Goal: Information Seeking & Learning: Learn about a topic

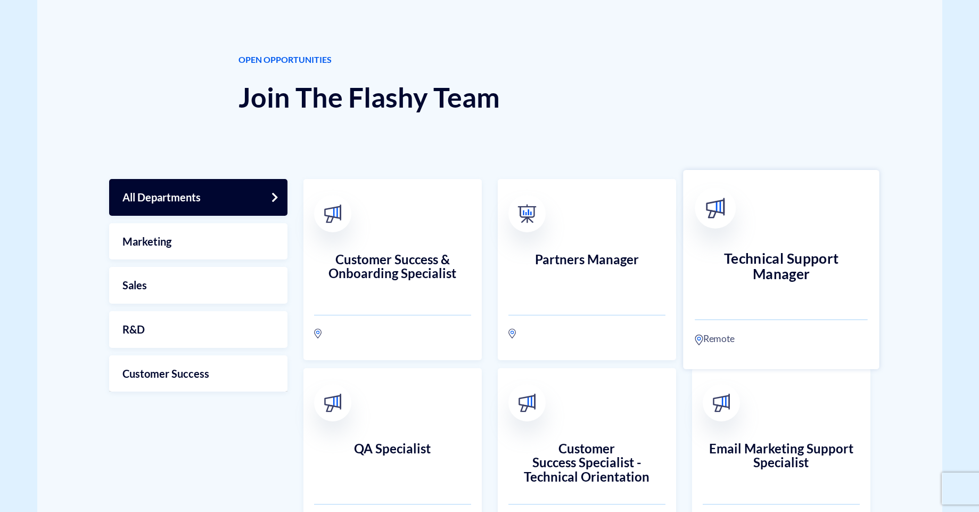
click at [774, 271] on h3 "Technical Support Manager" at bounding box center [781, 274] width 173 height 47
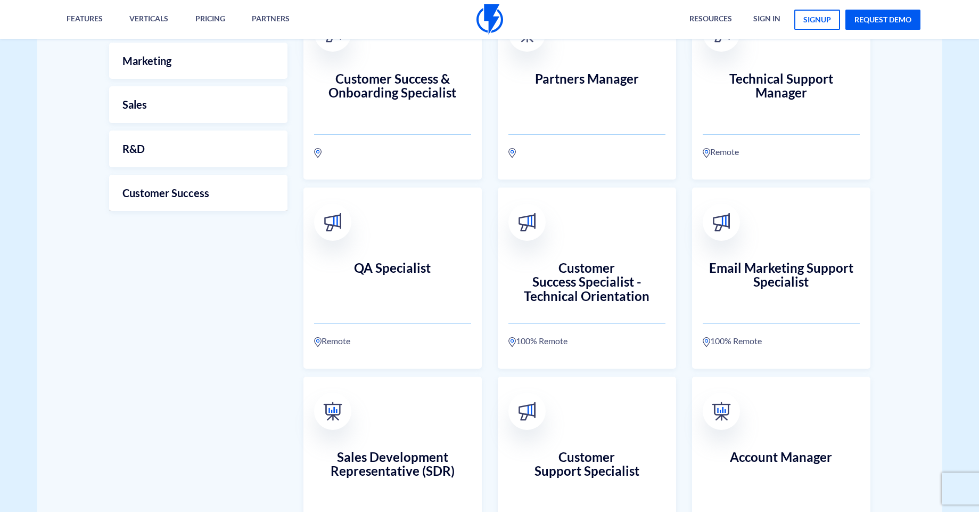
scroll to position [377, 0]
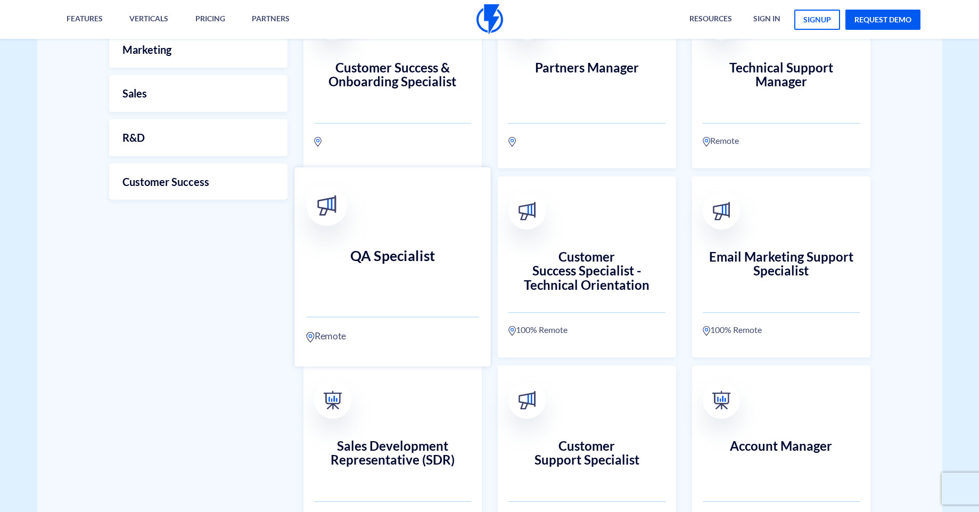
click at [394, 278] on h3 "QA Specialist" at bounding box center [392, 271] width 173 height 47
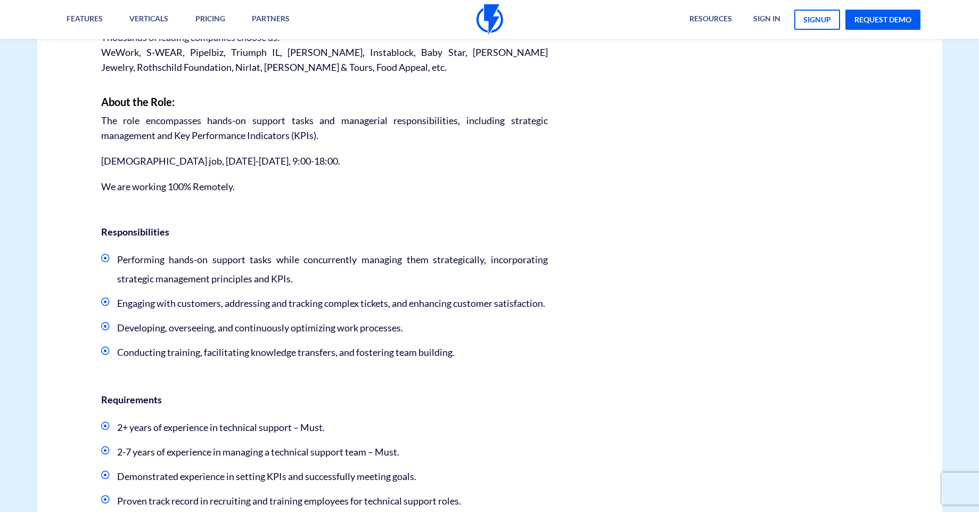
scroll to position [447, 0]
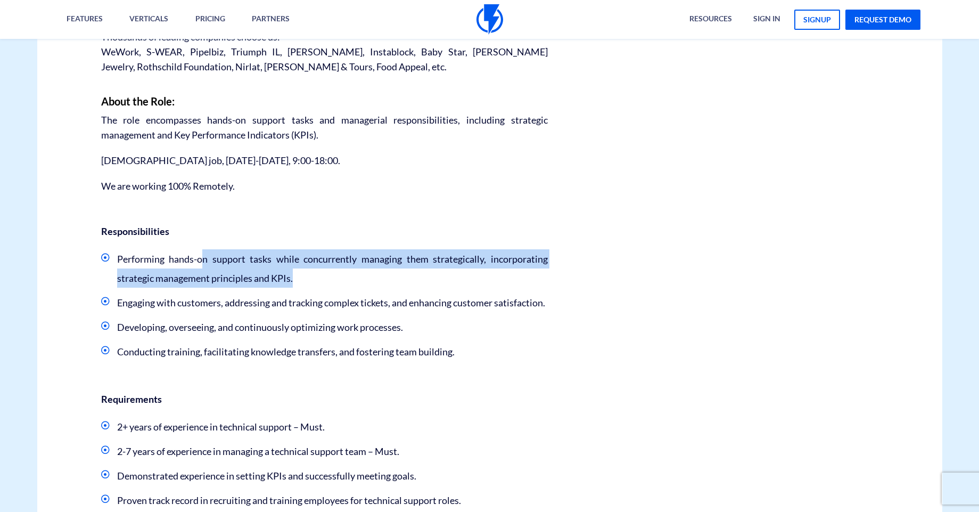
drag, startPoint x: 277, startPoint y: 258, endPoint x: 336, endPoint y: 283, distance: 63.9
click at [337, 283] on li "Performing hands-on support tasks while concurrently managing them strategicall…" at bounding box center [324, 268] width 447 height 38
click at [336, 284] on li "Performing hands-on support tasks while concurrently managing them strategicall…" at bounding box center [324, 268] width 447 height 38
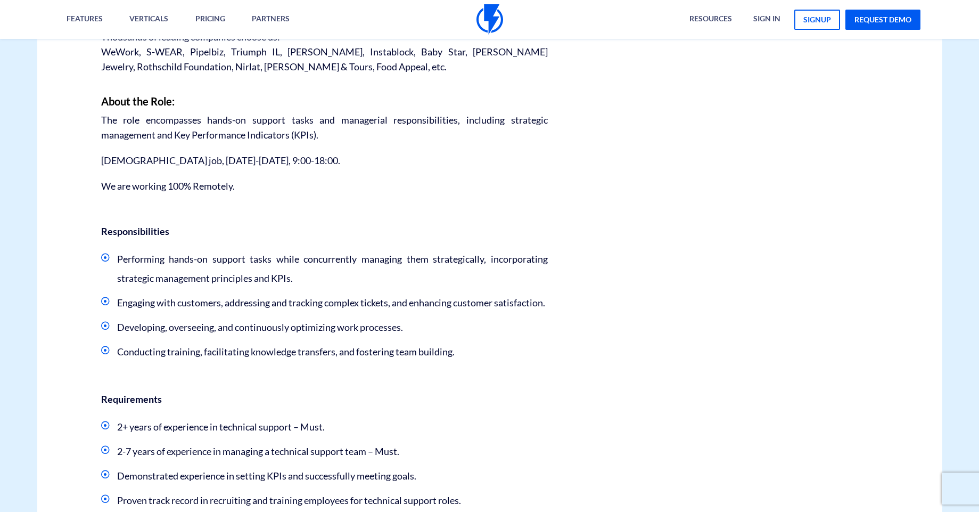
click at [103, 267] on li "Performing hands-on support tasks while concurrently managing them strategicall…" at bounding box center [324, 268] width 447 height 38
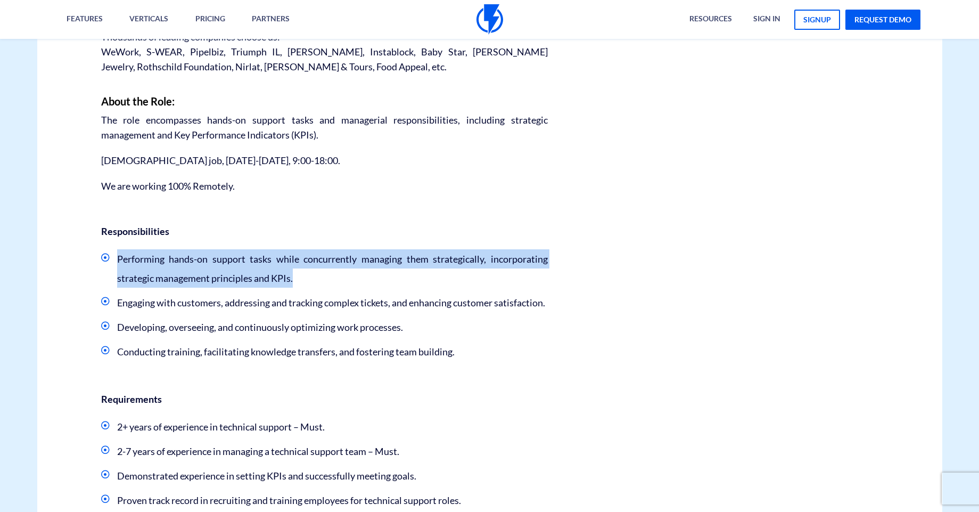
drag, startPoint x: 182, startPoint y: 258, endPoint x: 347, endPoint y: 284, distance: 167.2
click at [350, 282] on li "Performing hands-on support tasks while concurrently managing them strategicall…" at bounding box center [324, 268] width 447 height 38
click at [346, 285] on li "Performing hands-on support tasks while concurrently managing them strategicall…" at bounding box center [324, 268] width 447 height 38
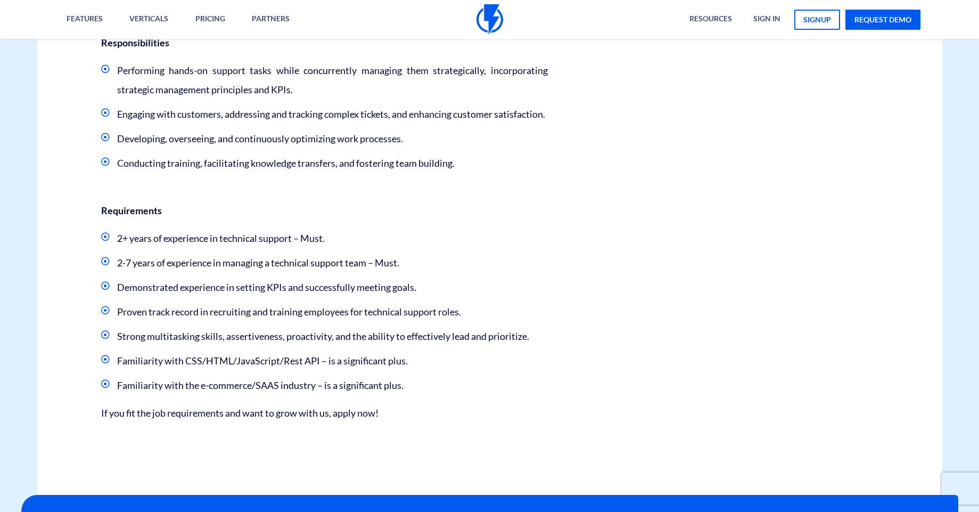
scroll to position [639, 0]
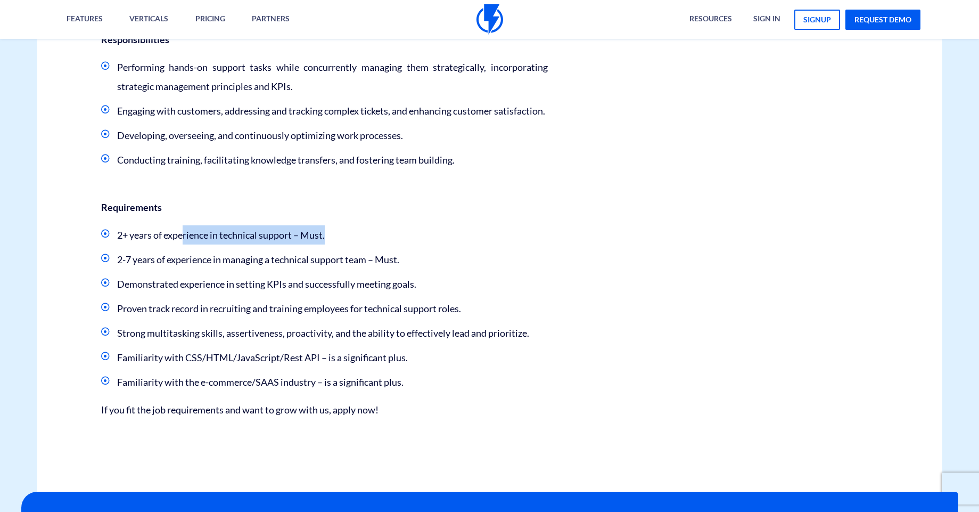
drag, startPoint x: 192, startPoint y: 251, endPoint x: 356, endPoint y: 264, distance: 164.5
click at [349, 244] on li "2+ years of experience in technical support – Must." at bounding box center [324, 234] width 447 height 19
click at [358, 266] on ul "2+ years of experience in technical support – Must. 2-7 years of experience in …" at bounding box center [324, 308] width 447 height 166
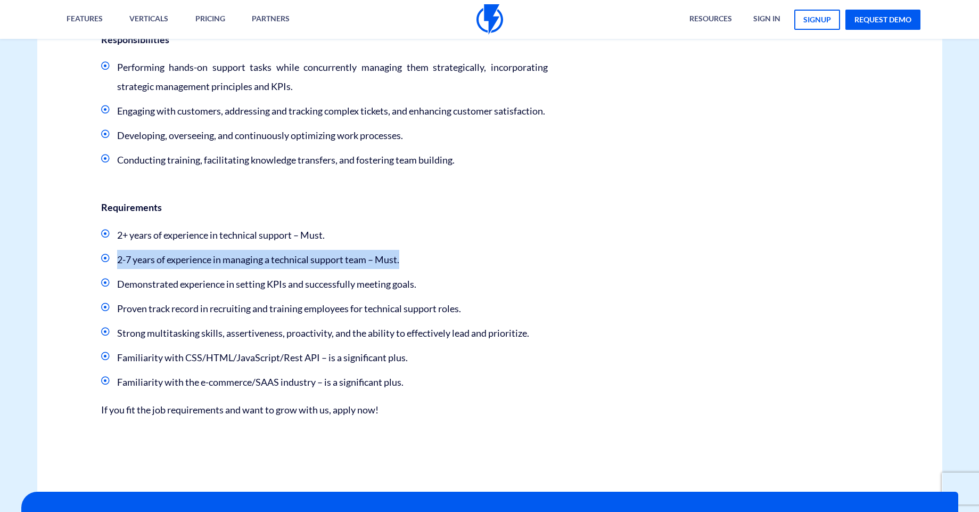
drag, startPoint x: 114, startPoint y: 276, endPoint x: 449, endPoint y: 283, distance: 335.0
click at [448, 269] on li "2-7 years of experience in managing a technical support team – Must." at bounding box center [324, 259] width 447 height 19
click at [449, 269] on li "2-7 years of experience in managing a technical support team – Must." at bounding box center [324, 259] width 447 height 19
drag, startPoint x: 224, startPoint y: 279, endPoint x: 392, endPoint y: 285, distance: 167.9
click at [390, 269] on li "2-7 years of experience in managing a technical support team – Must." at bounding box center [324, 259] width 447 height 19
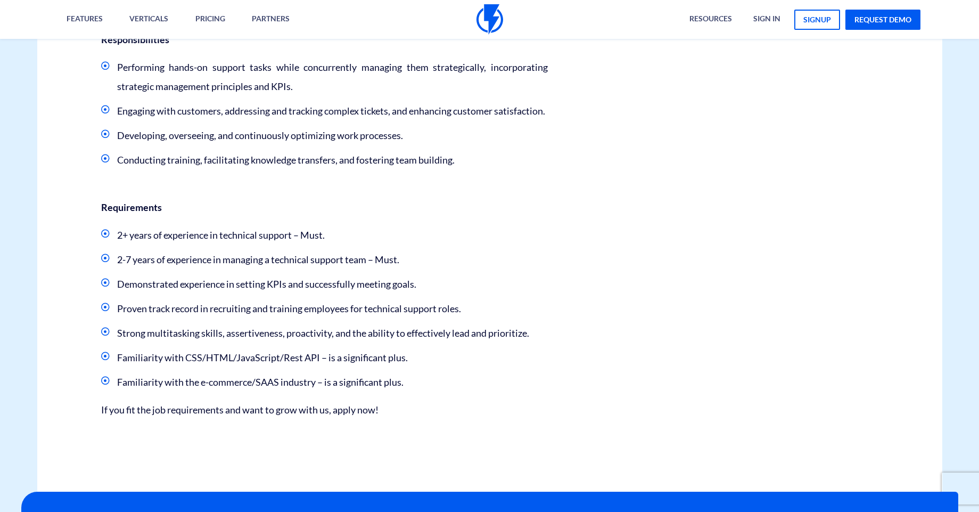
drag, startPoint x: 413, startPoint y: 286, endPoint x: 419, endPoint y: 286, distance: 5.9
click at [418, 269] on li "2-7 years of experience in managing a technical support team – Must." at bounding box center [324, 259] width 447 height 19
click at [419, 269] on li "2-7 years of experience in managing a technical support team – Must." at bounding box center [324, 259] width 447 height 19
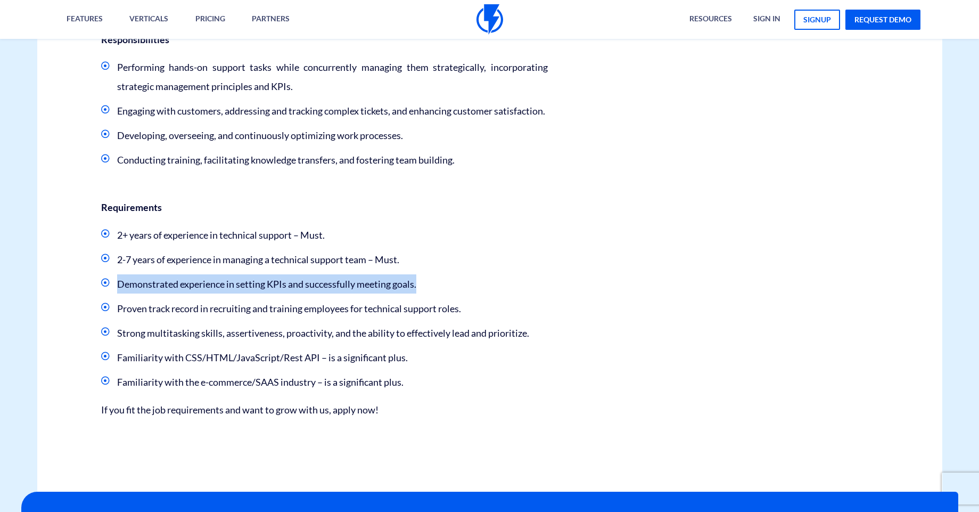
drag, startPoint x: 132, startPoint y: 302, endPoint x: 470, endPoint y: 310, distance: 338.3
click at [470, 293] on li "Demonstrated experience in setting KPIs and successfully meeting goals." at bounding box center [324, 283] width 447 height 19
click at [471, 293] on li "Demonstrated experience in setting KPIs and successfully meeting goals." at bounding box center [324, 283] width 447 height 19
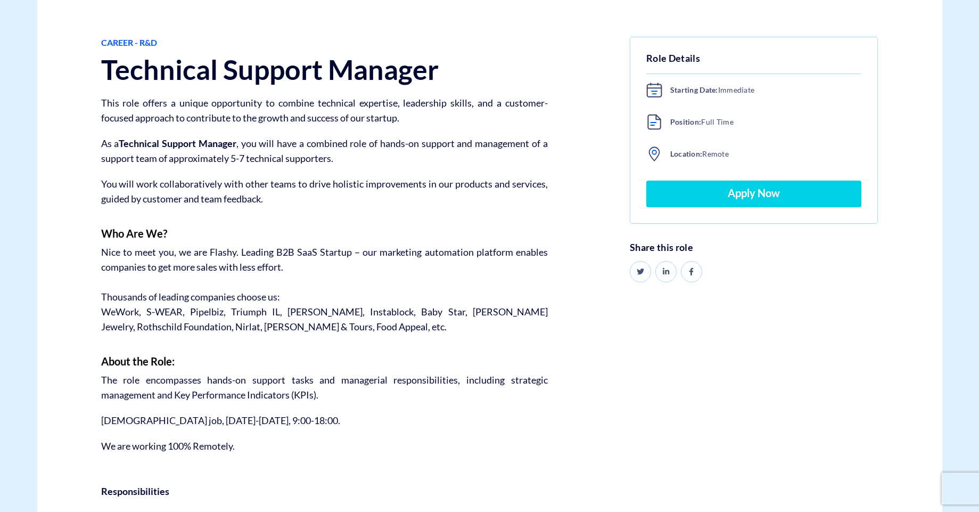
scroll to position [0, 0]
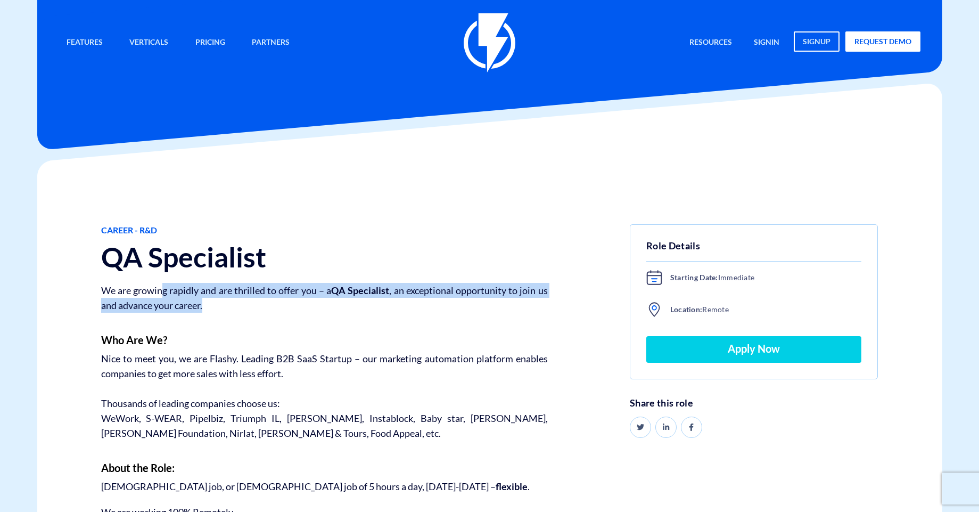
drag, startPoint x: 189, startPoint y: 290, endPoint x: 264, endPoint y: 328, distance: 83.8
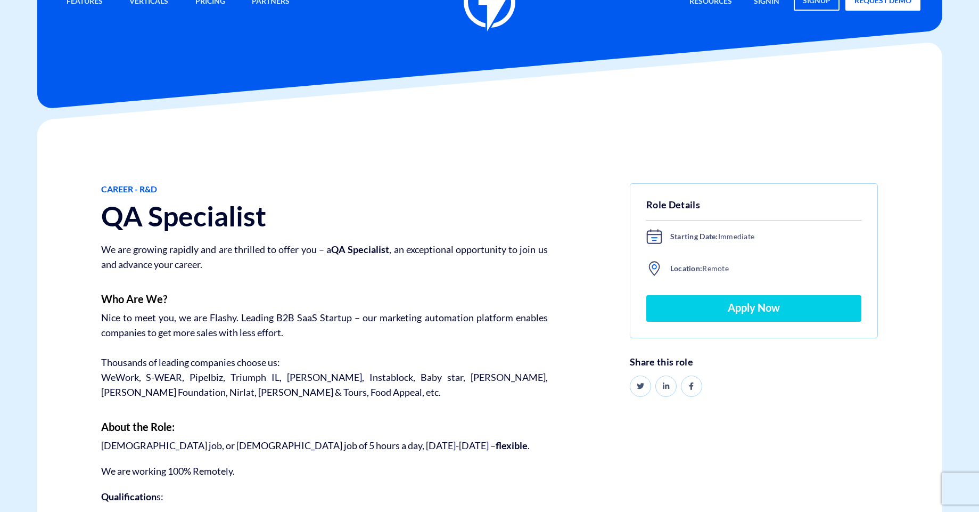
scroll to position [64, 0]
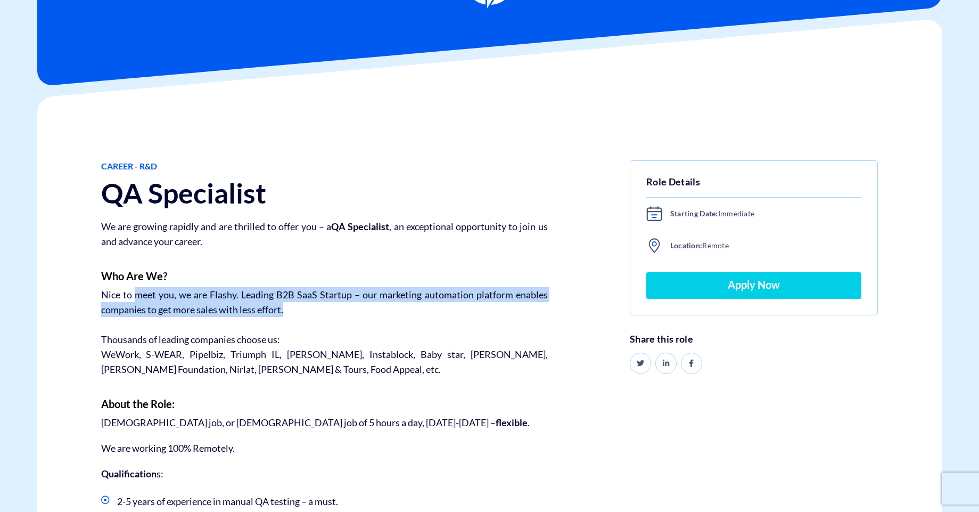
drag, startPoint x: 197, startPoint y: 299, endPoint x: 324, endPoint y: 322, distance: 129.3
click at [324, 322] on div "Career - R&D QA Specialist We are growing rapidly and are thrilled to offer you…" at bounding box center [324, 506] width 463 height 692
click at [325, 322] on div "Career - R&D QA Specialist We are growing rapidly and are thrilled to offer you…" at bounding box center [324, 506] width 463 height 692
